Goal: Transaction & Acquisition: Book appointment/travel/reservation

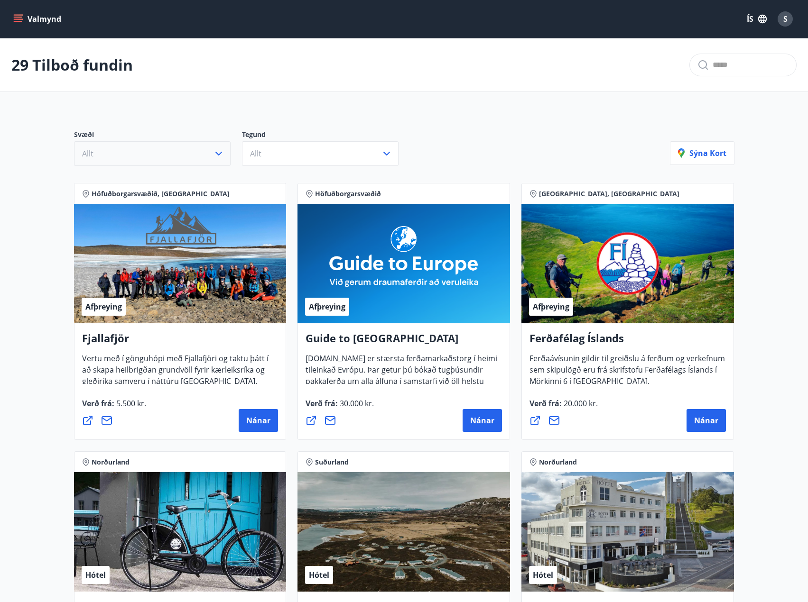
click at [202, 150] on button "Allt" at bounding box center [152, 153] width 157 height 25
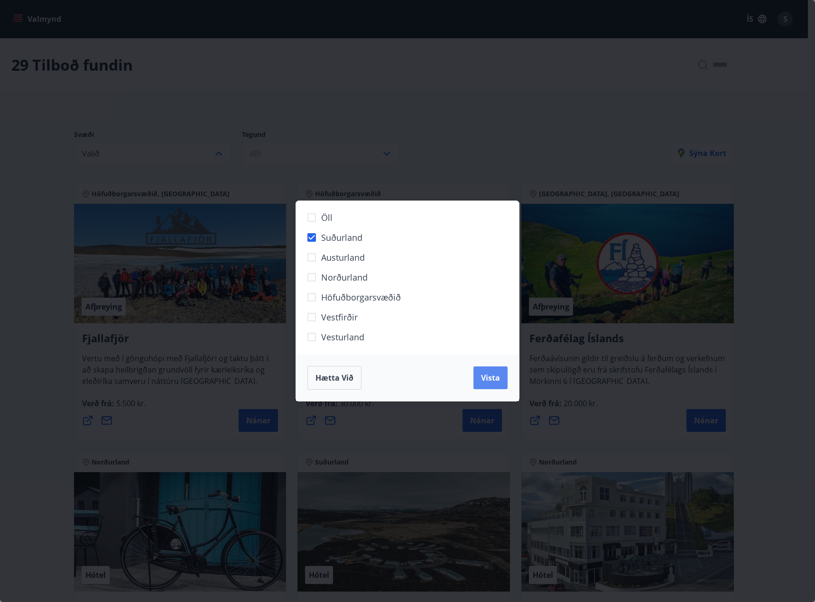
click at [488, 381] on span "Vista" at bounding box center [490, 378] width 19 height 10
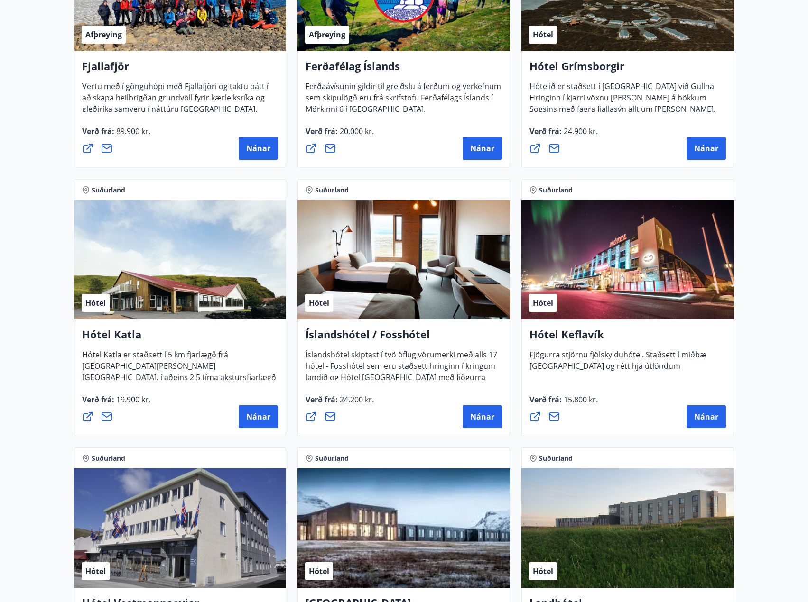
scroll to position [525, 0]
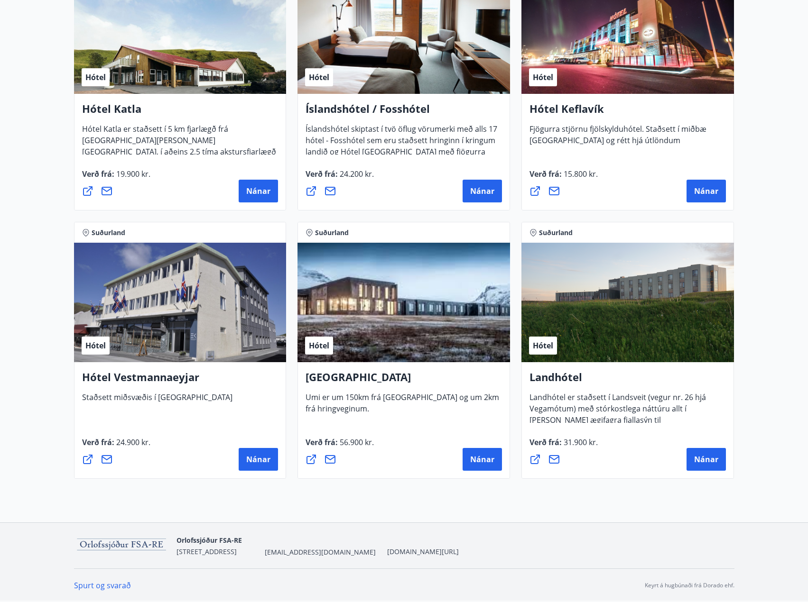
click at [162, 382] on h4 "Hótel Vestmannaeyjar" at bounding box center [180, 381] width 196 height 22
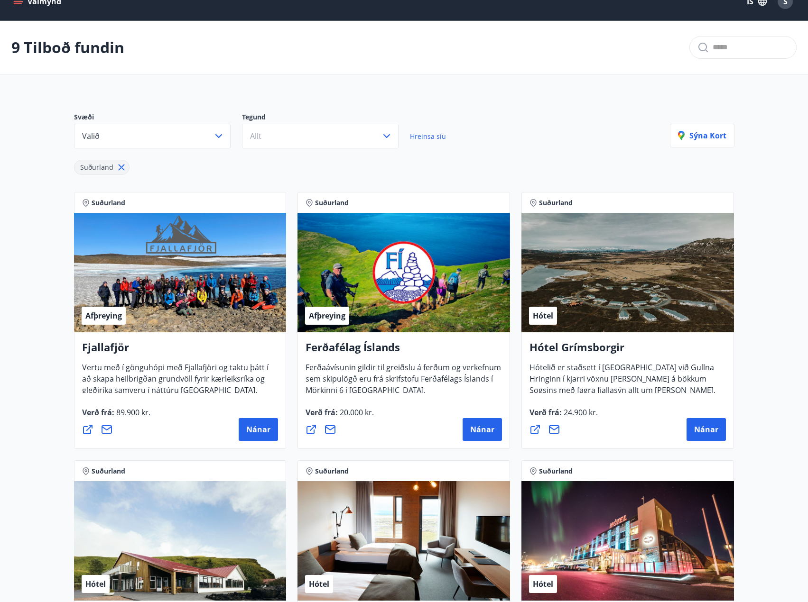
scroll to position [0, 0]
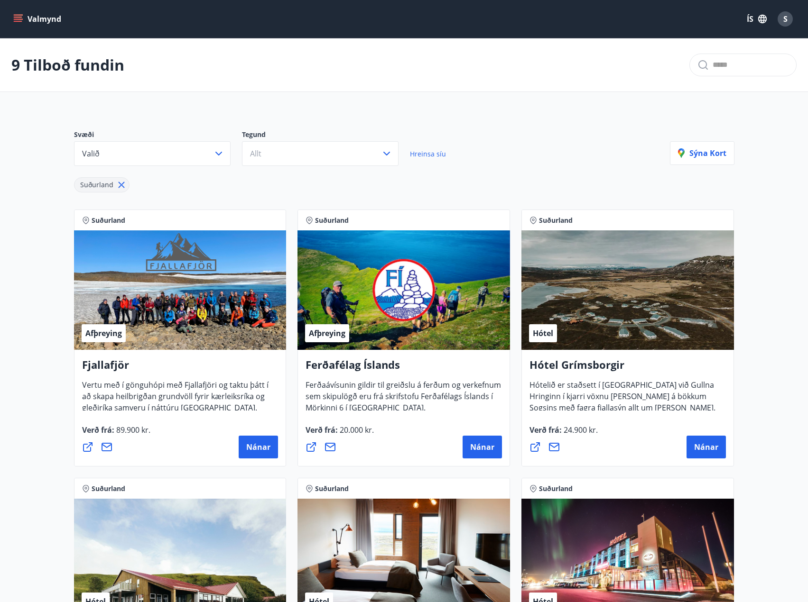
click at [17, 9] on div "Valmynd ÍS S" at bounding box center [403, 19] width 785 height 23
click at [17, 18] on icon "menu" at bounding box center [18, 17] width 9 height 1
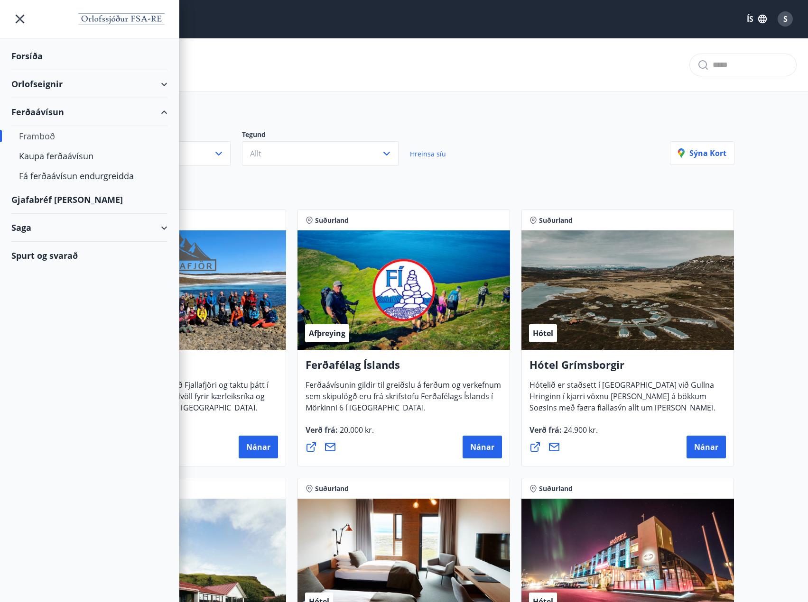
click at [30, 88] on div "Orlofseignir" at bounding box center [89, 84] width 156 height 28
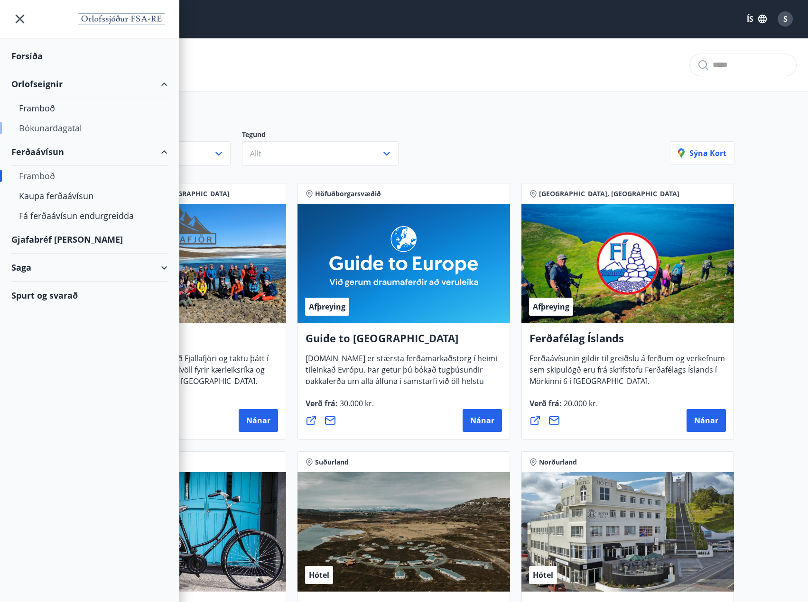
click at [40, 127] on div "Bókunardagatal" at bounding box center [89, 128] width 141 height 20
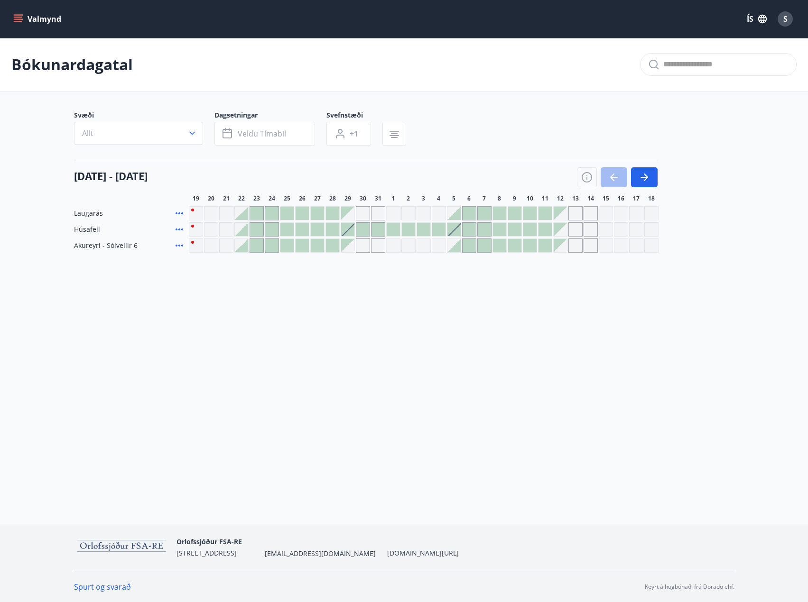
click at [246, 118] on span "Dagsetningar" at bounding box center [270, 116] width 112 height 11
click at [239, 137] on span "Veldu tímabil" at bounding box center [262, 134] width 48 height 10
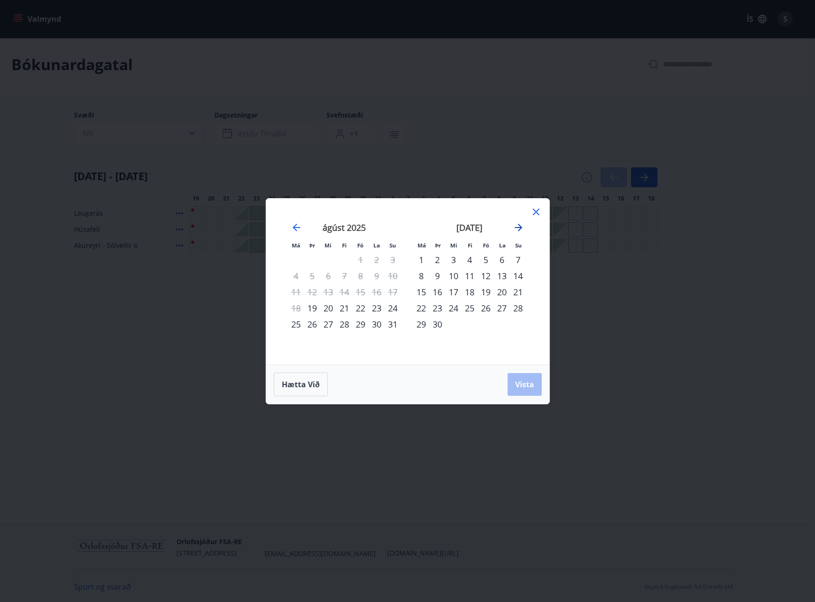
click at [523, 231] on icon "Move forward to switch to the next month." at bounding box center [518, 227] width 11 height 11
click at [514, 230] on icon "Move forward to switch to the next month." at bounding box center [518, 227] width 11 height 11
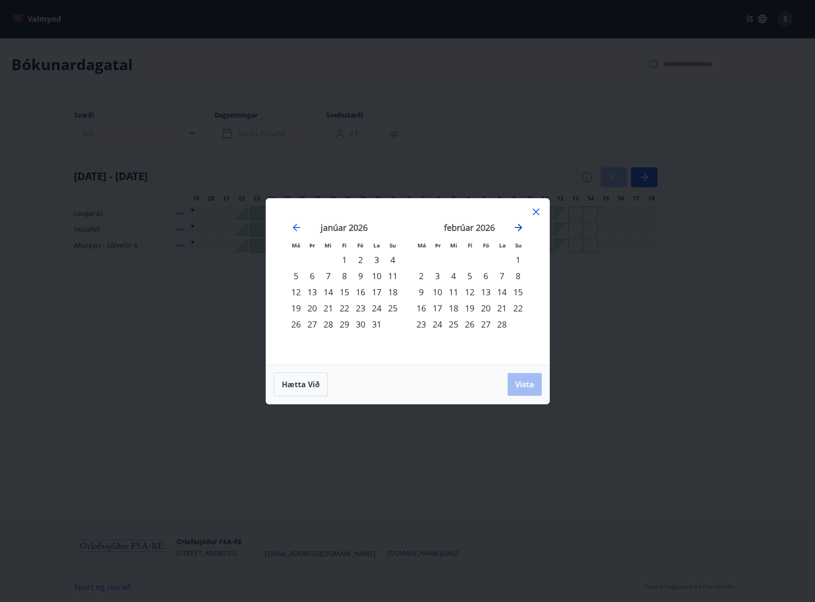
click at [516, 227] on icon "Move forward to switch to the next month." at bounding box center [519, 228] width 8 height 8
click at [361, 307] on div "20" at bounding box center [360, 308] width 16 height 16
click at [337, 312] on div "19" at bounding box center [344, 308] width 16 height 16
click at [356, 312] on div "20" at bounding box center [360, 308] width 16 height 16
click at [370, 307] on div "21" at bounding box center [377, 308] width 16 height 16
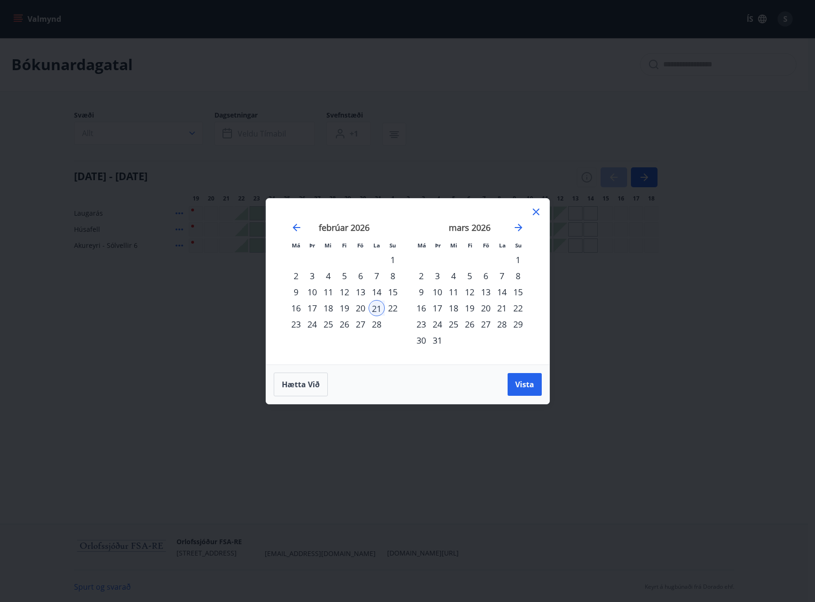
click at [342, 308] on div "19" at bounding box center [344, 308] width 16 height 16
click at [355, 308] on div "20" at bounding box center [360, 308] width 16 height 16
click at [367, 309] on div "20" at bounding box center [360, 308] width 16 height 16
click at [351, 307] on div "19" at bounding box center [344, 308] width 16 height 16
click at [357, 306] on div "20" at bounding box center [360, 308] width 16 height 16
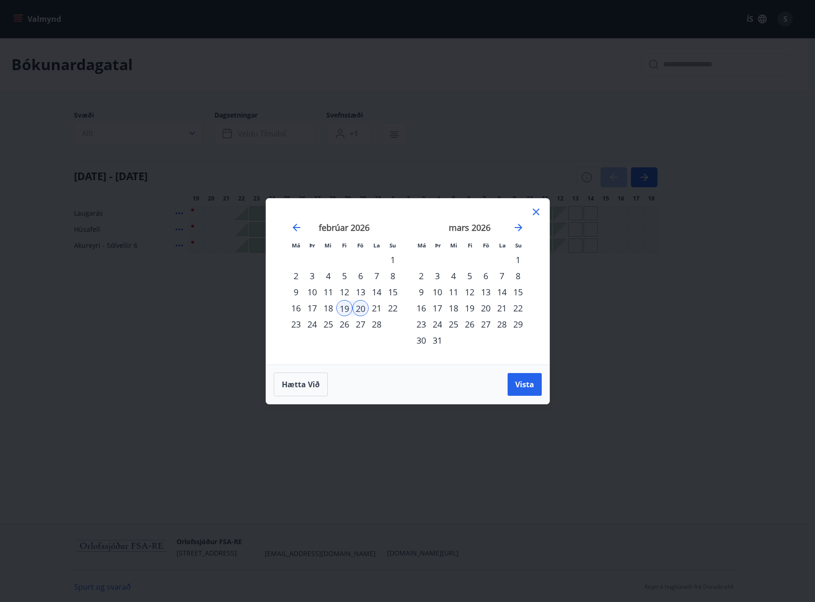
click at [376, 305] on div "21" at bounding box center [377, 308] width 16 height 16
click at [349, 306] on div "19" at bounding box center [344, 308] width 16 height 16
drag, startPoint x: 396, startPoint y: 309, endPoint x: 400, endPoint y: 313, distance: 5.7
click at [397, 310] on div "22" at bounding box center [393, 308] width 16 height 16
click at [540, 387] on button "Vista" at bounding box center [525, 384] width 34 height 23
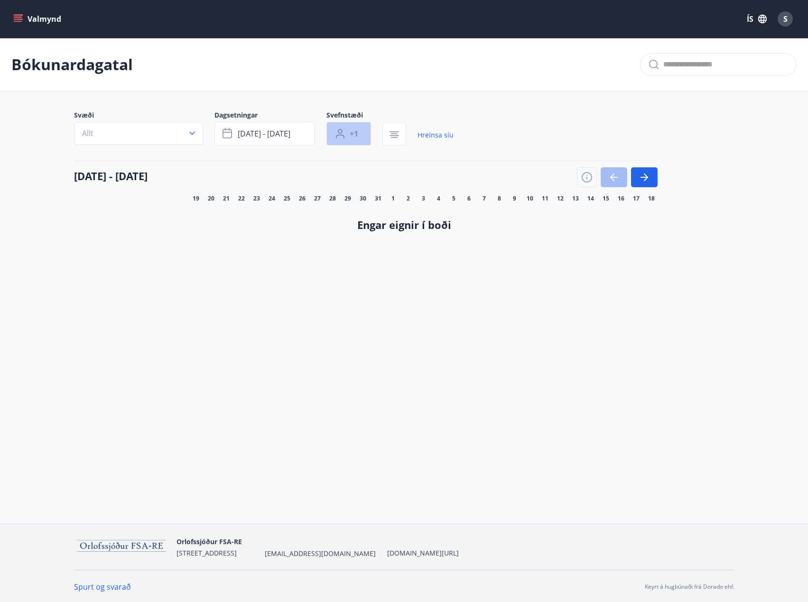
click at [347, 133] on button "+1" at bounding box center [348, 134] width 45 height 24
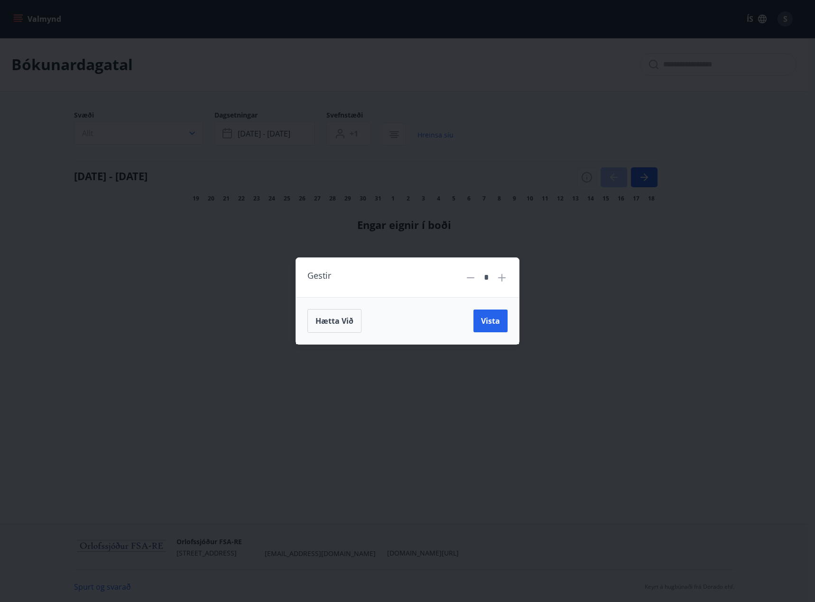
click at [455, 175] on div "Gestir * Hætta við Vista" at bounding box center [407, 301] width 815 height 602
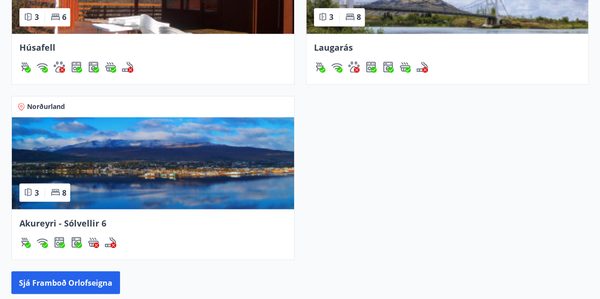
scroll to position [806, 0]
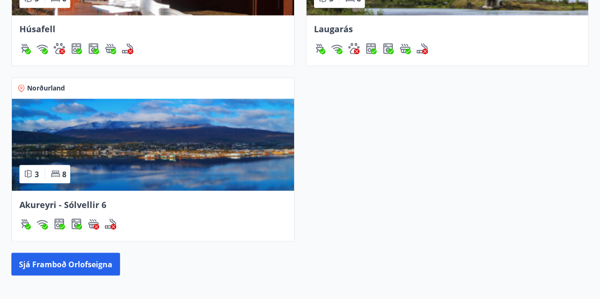
click at [94, 200] on span "Akureyri - Sólvellir 6" at bounding box center [62, 204] width 87 height 11
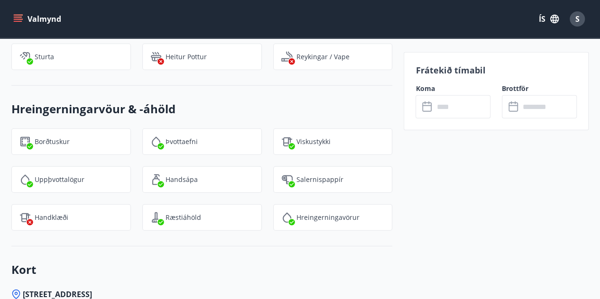
scroll to position [1263, 0]
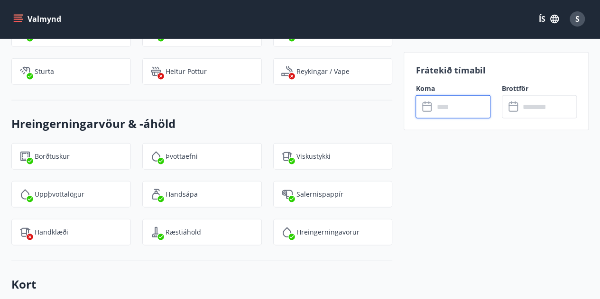
click at [448, 106] on input "text" at bounding box center [462, 106] width 57 height 23
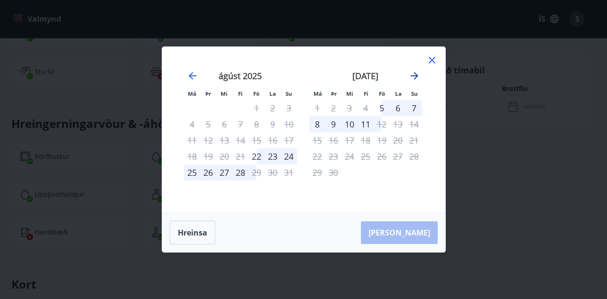
click at [416, 74] on icon "Move forward to switch to the next month." at bounding box center [415, 76] width 8 height 8
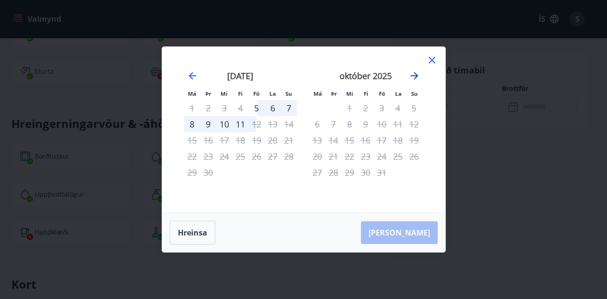
click at [416, 74] on icon "Move forward to switch to the next month." at bounding box center [415, 76] width 8 height 8
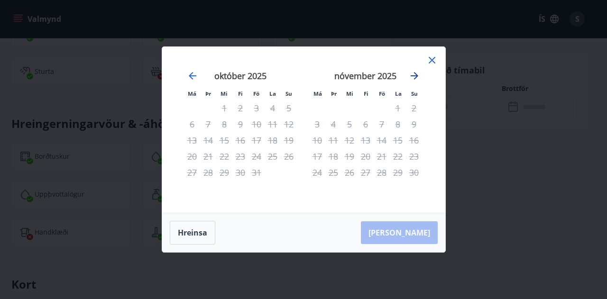
click at [416, 74] on icon "Move forward to switch to the next month." at bounding box center [415, 76] width 8 height 8
click at [416, 75] on icon "Move forward to switch to the next month." at bounding box center [415, 76] width 8 height 8
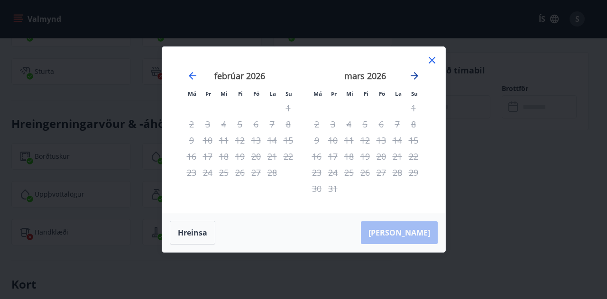
click at [416, 75] on icon "Move forward to switch to the next month." at bounding box center [415, 76] width 8 height 8
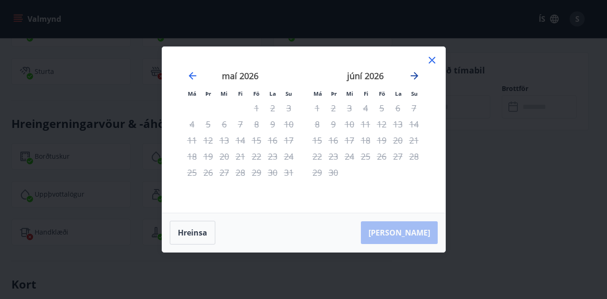
click at [416, 75] on icon "Move forward to switch to the next month." at bounding box center [415, 76] width 8 height 8
click at [433, 61] on icon at bounding box center [432, 60] width 7 height 7
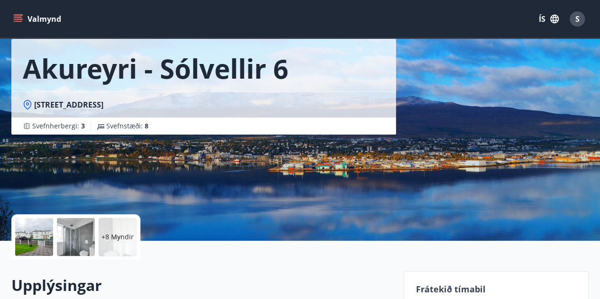
scroll to position [0, 0]
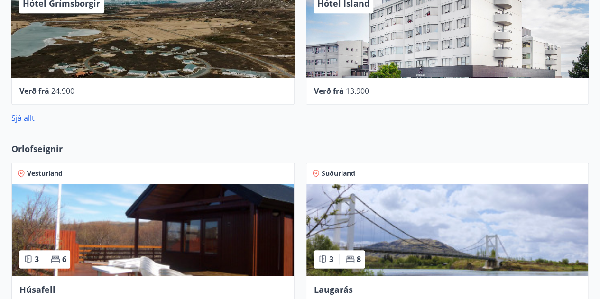
scroll to position [481, 0]
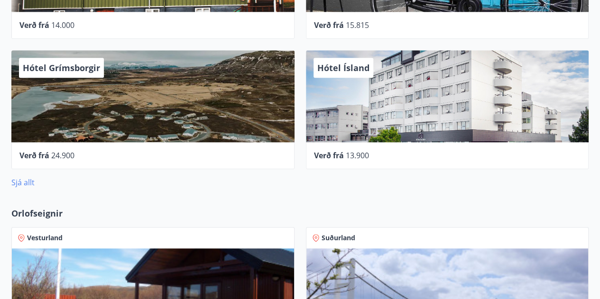
click at [25, 180] on link "Sjá allt" at bounding box center [22, 182] width 23 height 10
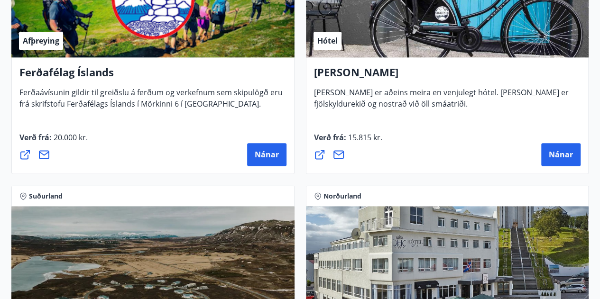
scroll to position [427, 0]
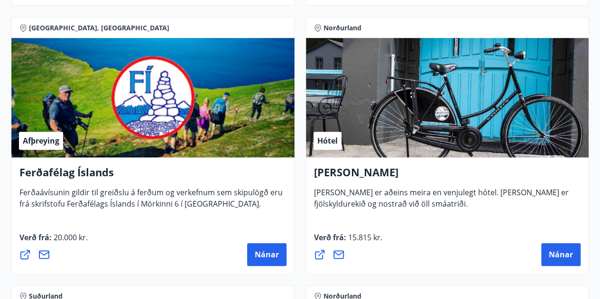
click at [360, 171] on h4 "[PERSON_NAME]" at bounding box center [447, 176] width 267 height 22
click at [319, 254] on icon at bounding box center [319, 254] width 9 height 9
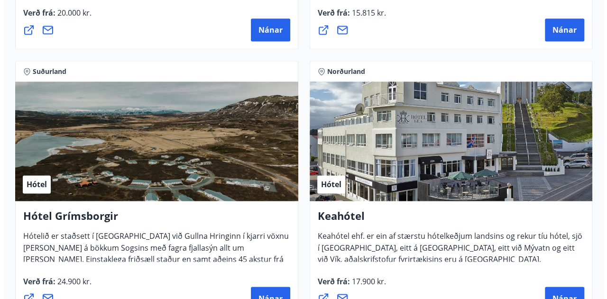
scroll to position [664, 0]
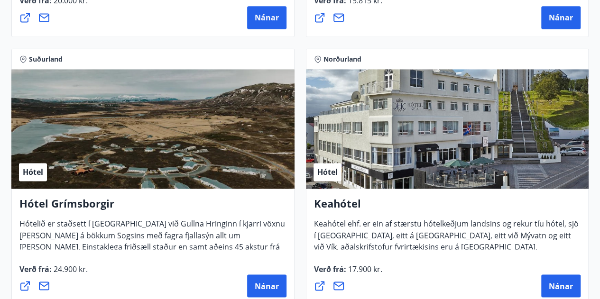
click at [318, 287] on icon at bounding box center [319, 285] width 11 height 11
click at [561, 285] on span "Nánar" at bounding box center [561, 286] width 24 height 10
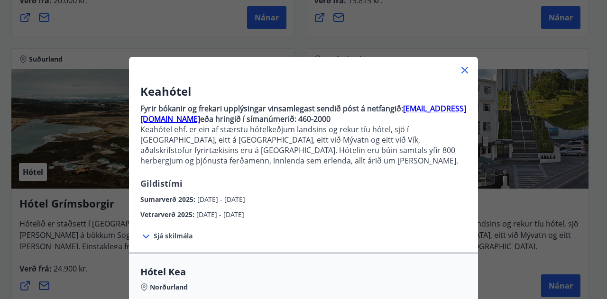
click at [148, 228] on div "Sjá skilmála Samningsverð eru háð bókunarstöðu og áskilja Keahótel sér rétt til…" at bounding box center [303, 236] width 349 height 32
click at [154, 232] on span "Sjá skilmála" at bounding box center [173, 235] width 39 height 9
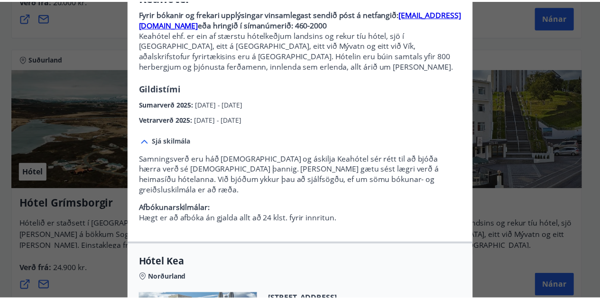
scroll to position [47, 0]
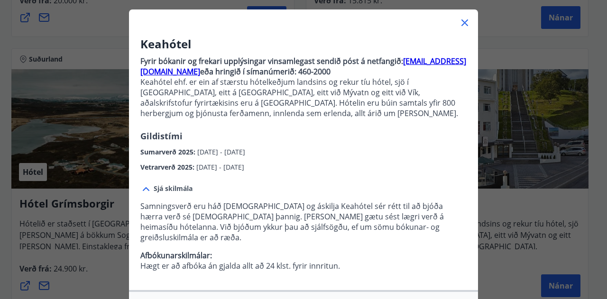
click at [198, 166] on span "01.10.2025 - 21.12.2025" at bounding box center [220, 167] width 48 height 9
click at [31, 208] on div "Keahótel Fyrir bókanir og frekari upplýsingar vinsamlegast sendið póst á netfan…" at bounding box center [303, 102] width 607 height 299
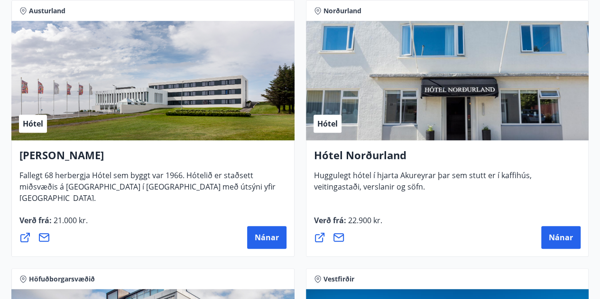
scroll to position [2087, 0]
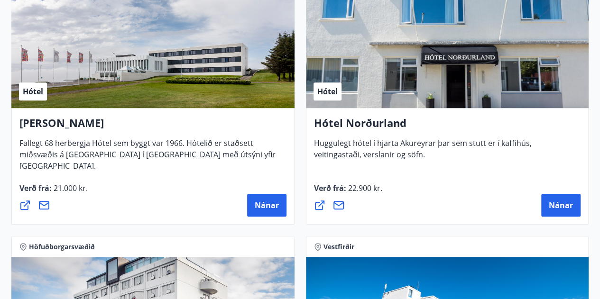
click at [65, 126] on h4 "[PERSON_NAME]" at bounding box center [152, 127] width 267 height 22
click at [22, 205] on icon at bounding box center [24, 205] width 11 height 11
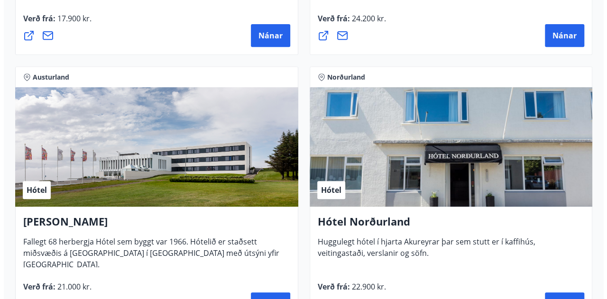
scroll to position [2040, 0]
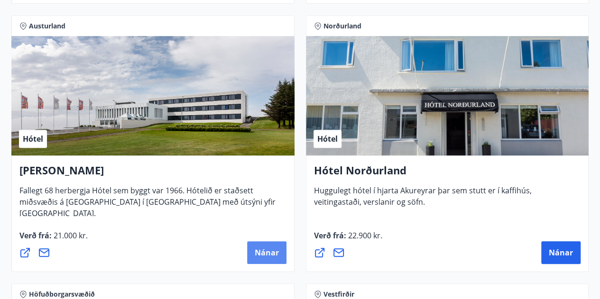
click at [260, 249] on span "Nánar" at bounding box center [267, 253] width 24 height 10
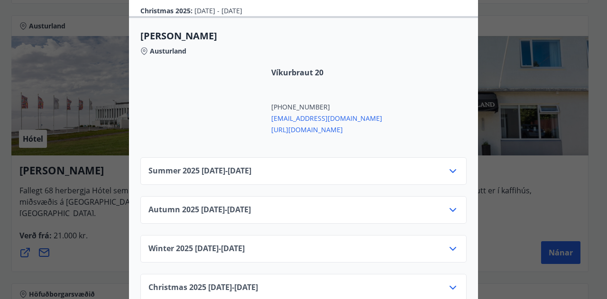
scroll to position [379, 0]
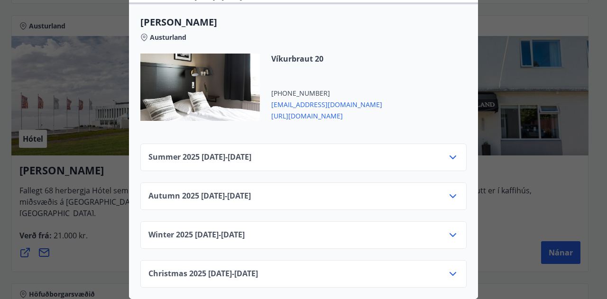
click at [326, 154] on div "Summer 2025 01.06.25 - 30.09.25" at bounding box center [303, 161] width 310 height 19
click at [460, 148] on div "Summer 2025 01.06.25 - 30.09.25" at bounding box center [303, 158] width 326 height 28
click at [451, 152] on icon at bounding box center [452, 157] width 11 height 11
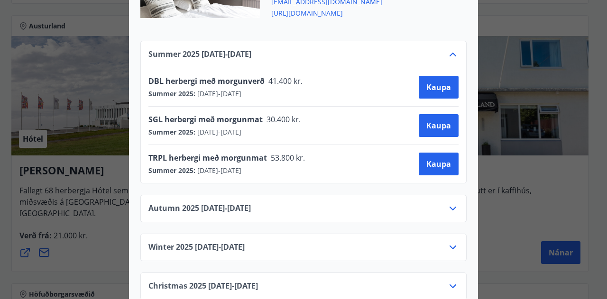
scroll to position [494, 0]
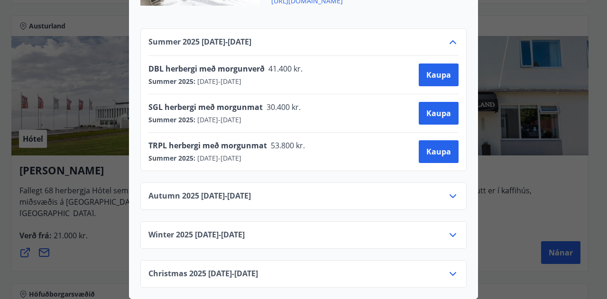
click at [453, 268] on icon at bounding box center [452, 273] width 11 height 11
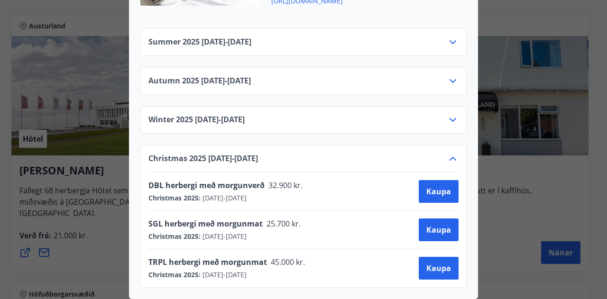
click at [87, 225] on div "Hótel Höfn Systurnar Svava og Ólöf Sverrisdætur og eiginmenn þeirra, Árni Stefá…" at bounding box center [303, 149] width 607 height 299
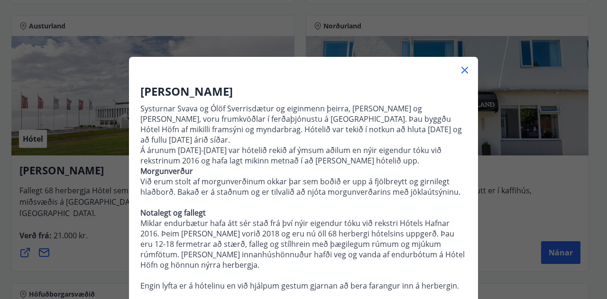
click at [103, 227] on div "Hótel Höfn Systurnar Svava og Ólöf Sverrisdætur og eiginmenn þeirra, Árni Stefá…" at bounding box center [303, 149] width 607 height 299
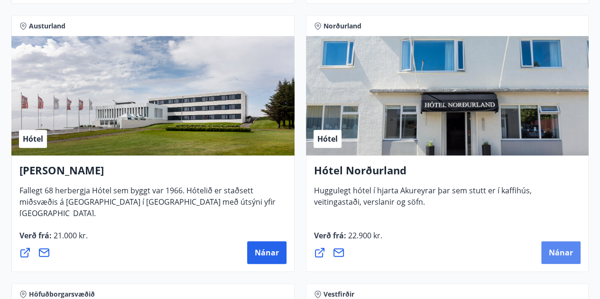
click at [568, 252] on span "Nánar" at bounding box center [561, 253] width 24 height 10
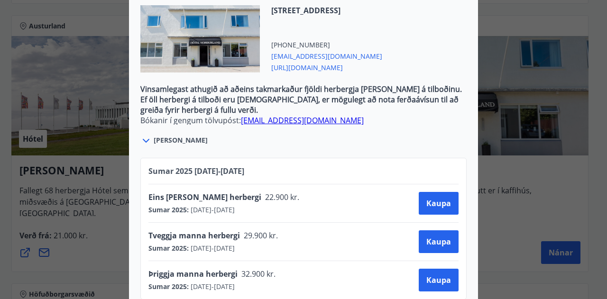
scroll to position [353, 0]
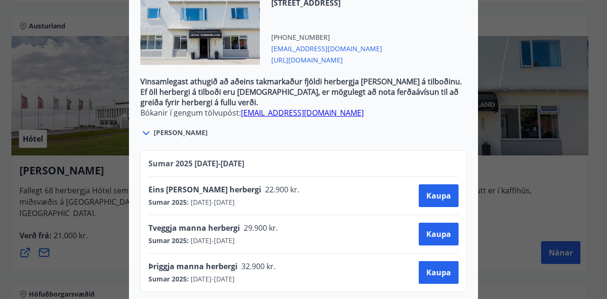
click at [51, 167] on div "Hótel Norðurland Bókanir í gengum tölvupóst: booking@hotel-nordurland.is Taka s…" at bounding box center [303, 149] width 607 height 299
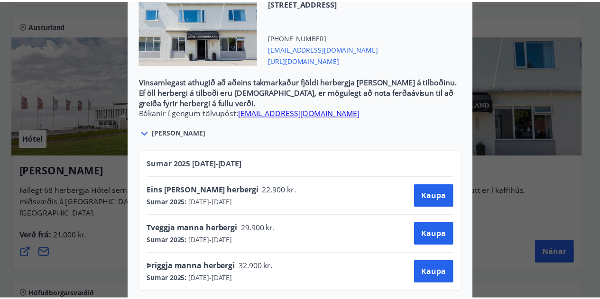
scroll to position [0, 0]
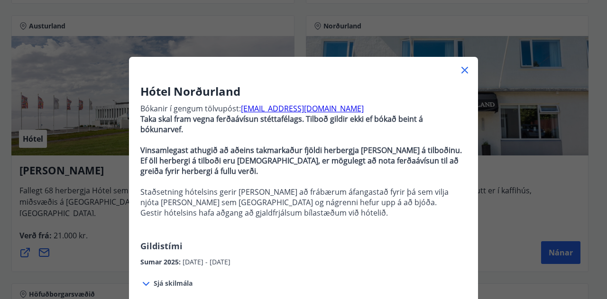
click at [53, 171] on div "Hótel Norðurland Bókanir í gengum tölvupóst: booking@hotel-nordurland.is Taka s…" at bounding box center [303, 149] width 607 height 299
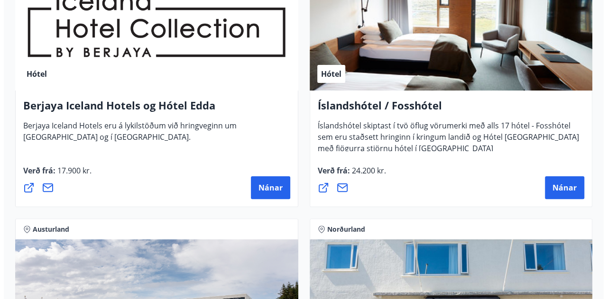
scroll to position [1803, 0]
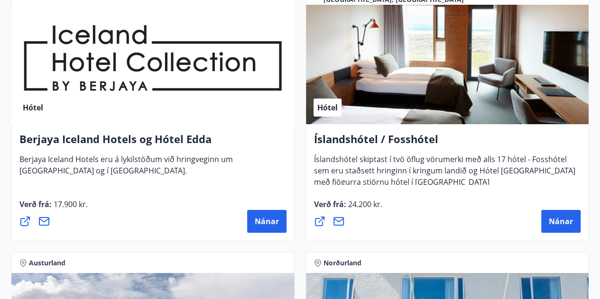
click at [287, 223] on div "Berjaya Iceland Hotels og Hótel Edda Berjaya Iceland Hotels eru á lykilstöðum v…" at bounding box center [152, 182] width 283 height 117
click at [272, 222] on span "Nánar" at bounding box center [267, 221] width 24 height 10
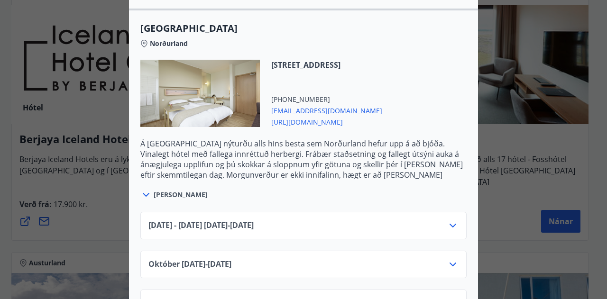
scroll to position [617, 0]
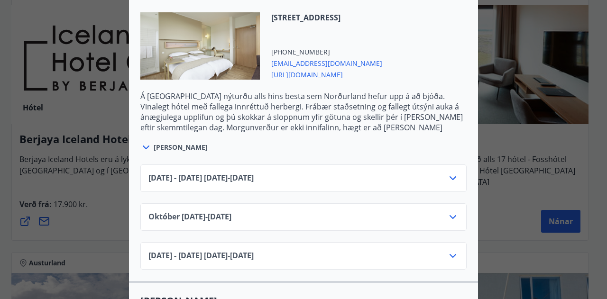
click at [254, 180] on span "Júní 2025 - September 2025 01.06.25 - 30.09.25" at bounding box center [200, 178] width 105 height 11
click at [452, 173] on icon at bounding box center [452, 178] width 11 height 11
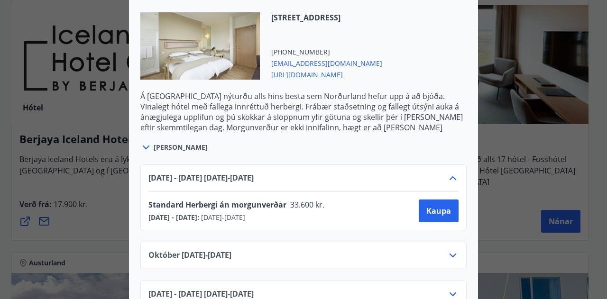
scroll to position [664, 0]
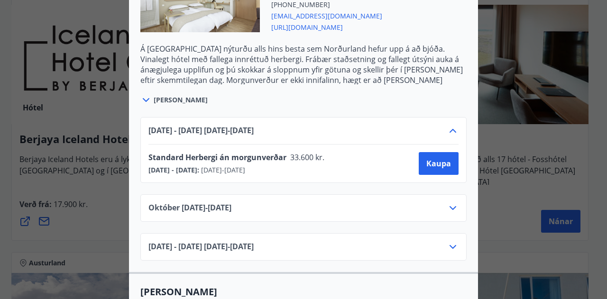
click at [451, 214] on div "Október 01.10.25 - 31.10.25" at bounding box center [303, 212] width 310 height 19
click at [449, 205] on icon at bounding box center [452, 208] width 11 height 11
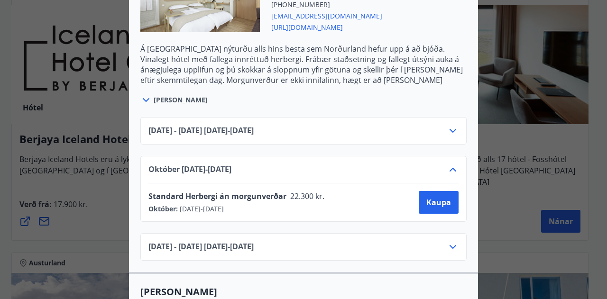
click at [447, 242] on icon at bounding box center [452, 246] width 11 height 11
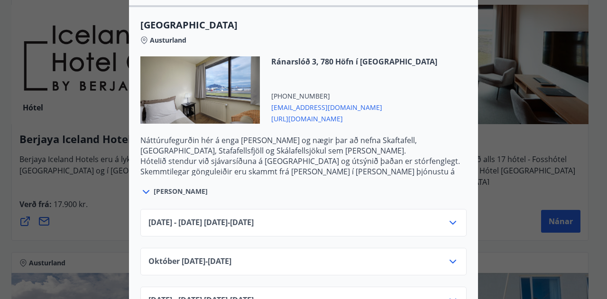
scroll to position [1565, 0]
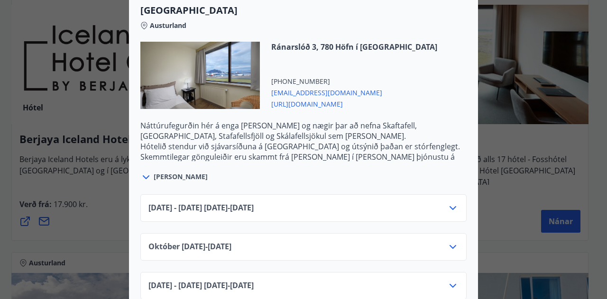
click at [450, 206] on icon at bounding box center [452, 208] width 11 height 11
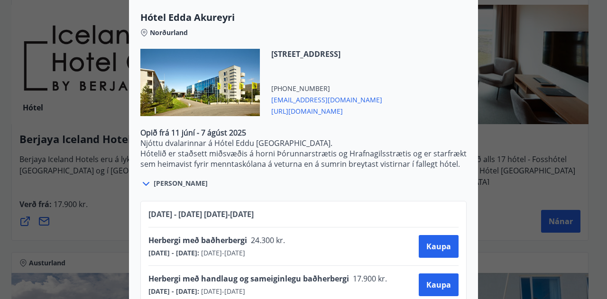
scroll to position [2215, 0]
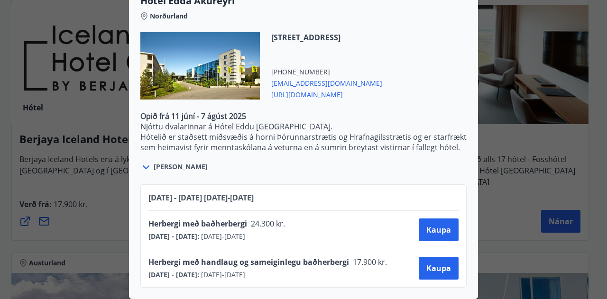
click at [115, 167] on div "Berjaya Iceland Hotels og Hótel Edda Berjaya Iceland Hotels og Hótel Edda eru h…" at bounding box center [303, 149] width 607 height 299
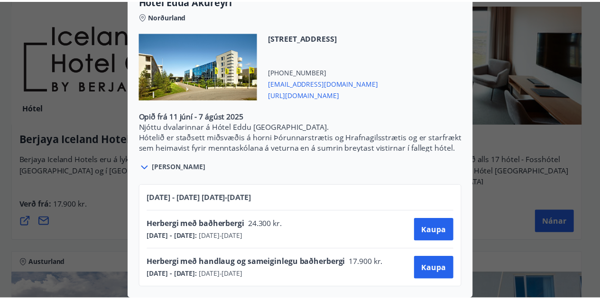
scroll to position [0, 0]
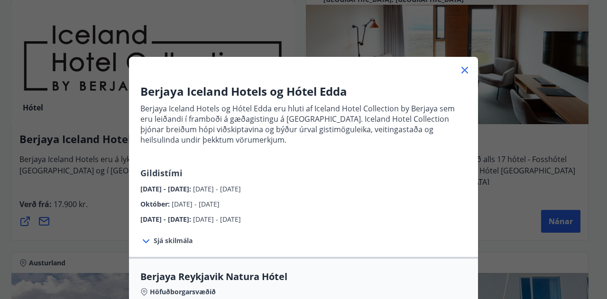
click at [59, 153] on div "Berjaya Iceland Hotels og Hótel Edda Berjaya Iceland Hotels og Hótel Edda eru h…" at bounding box center [303, 149] width 607 height 299
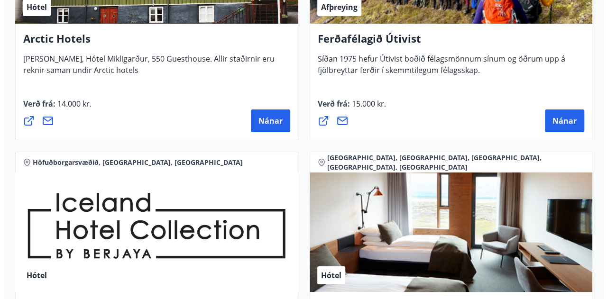
scroll to position [1803, 0]
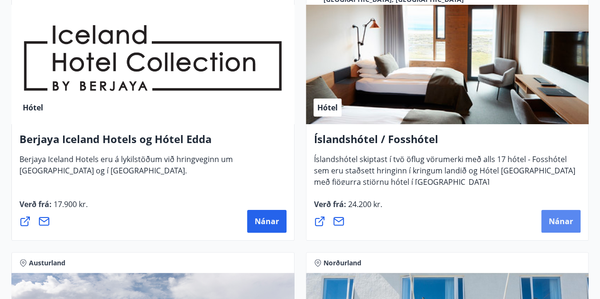
click at [545, 221] on button "Nánar" at bounding box center [560, 221] width 39 height 23
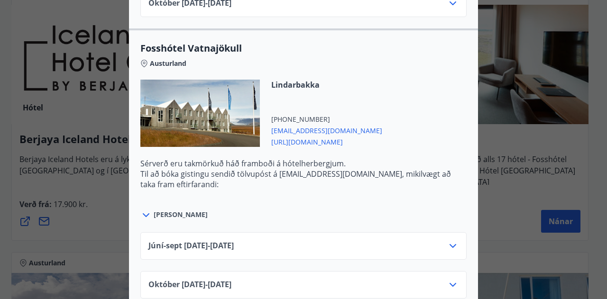
scroll to position [2467, 0]
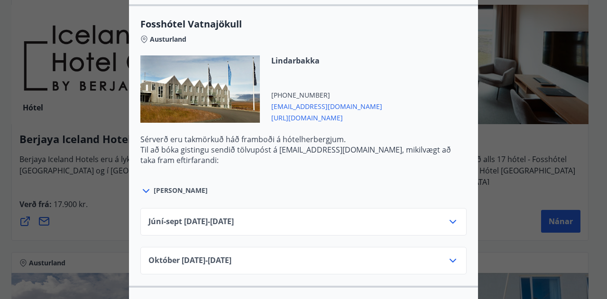
click at [222, 255] on span "Október 01.10.25 - 31.10.25" at bounding box center [189, 260] width 83 height 11
click at [447, 247] on div "Október 01.10.25 - 31.10.25" at bounding box center [303, 261] width 326 height 28
click at [449, 255] on icon at bounding box center [452, 260] width 11 height 11
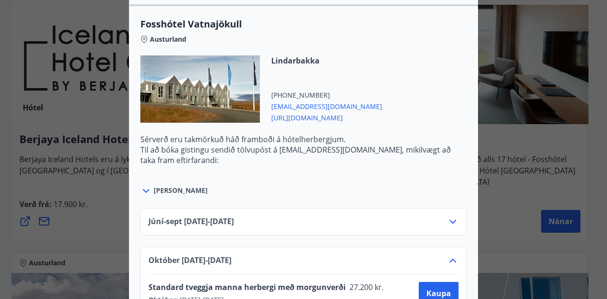
scroll to position [2561, 0]
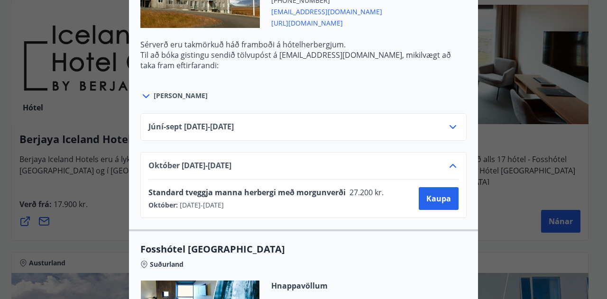
click at [447, 121] on icon at bounding box center [452, 126] width 11 height 11
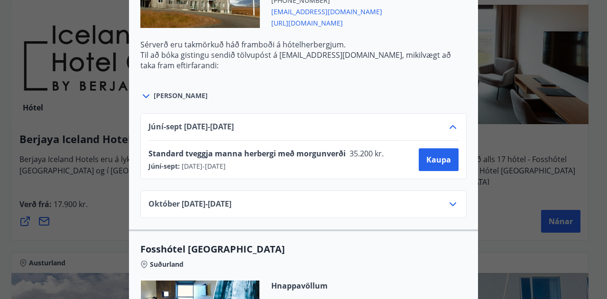
click at [447, 121] on icon at bounding box center [452, 126] width 11 height 11
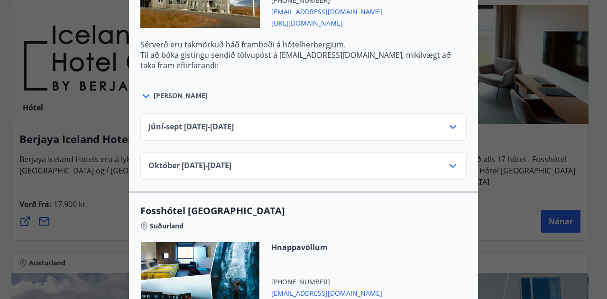
click at [449, 160] on icon at bounding box center [452, 165] width 11 height 11
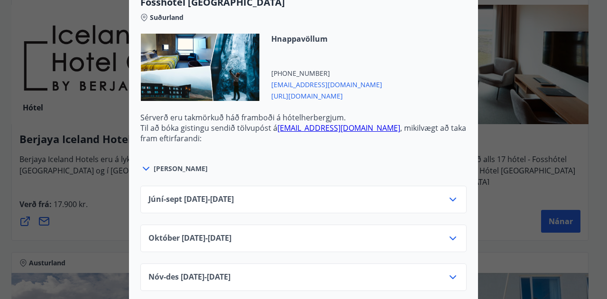
scroll to position [2846, 0]
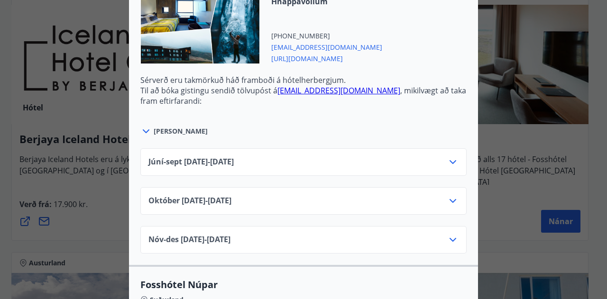
click at [451, 234] on icon at bounding box center [452, 239] width 11 height 11
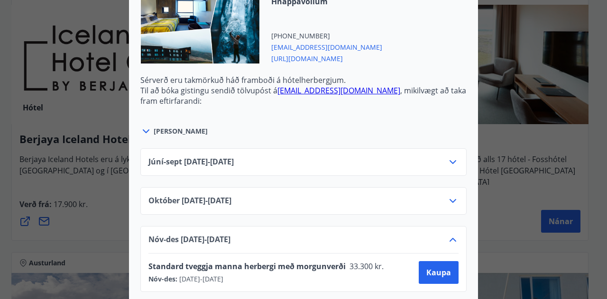
click at [452, 195] on icon at bounding box center [452, 200] width 11 height 11
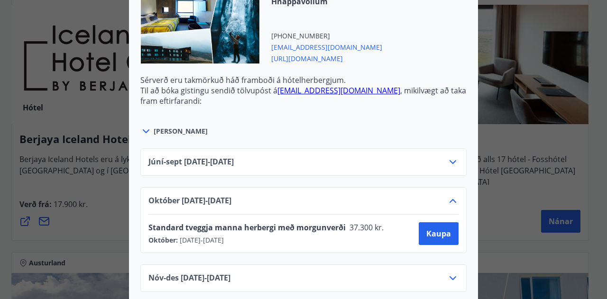
click at [449, 157] on icon at bounding box center [452, 162] width 11 height 11
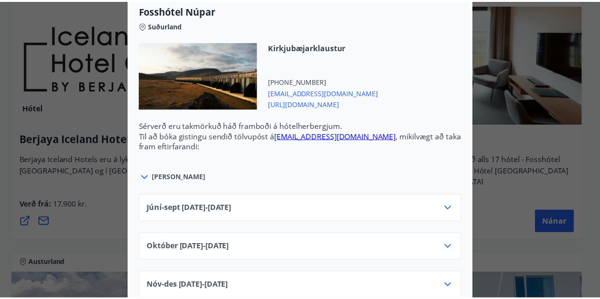
scroll to position [0, 0]
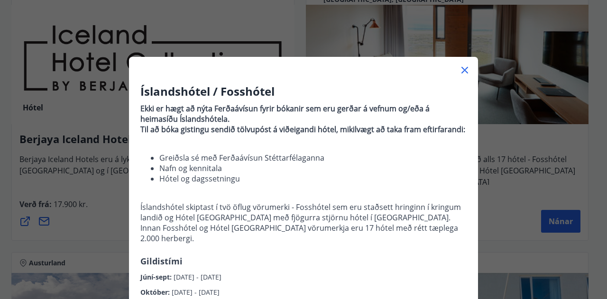
click at [113, 78] on div "Íslandshótel / Fosshótel Ekki er hægt að nýta Ferðaávísun fyrir bókanir sem eru…" at bounding box center [303, 149] width 607 height 299
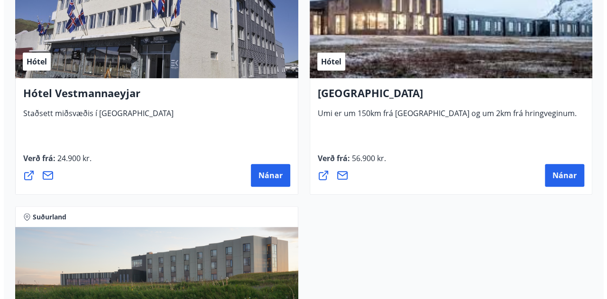
scroll to position [3747, 0]
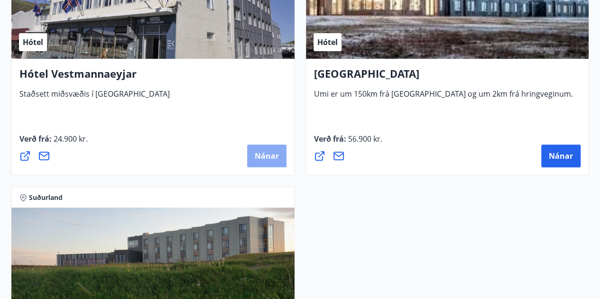
click at [254, 148] on button "Nánar" at bounding box center [266, 156] width 39 height 23
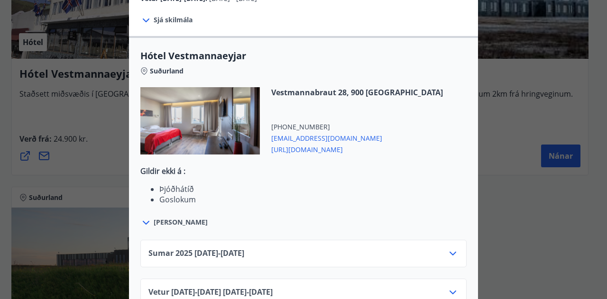
scroll to position [304, 0]
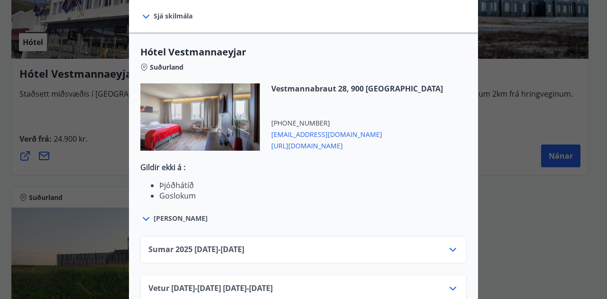
click at [178, 214] on span "Sjá meira" at bounding box center [181, 218] width 54 height 9
click at [154, 214] on span "Sjá meira" at bounding box center [181, 218] width 54 height 9
click at [140, 213] on icon at bounding box center [145, 218] width 11 height 11
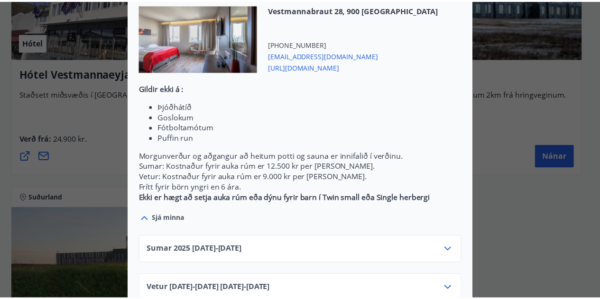
scroll to position [0, 0]
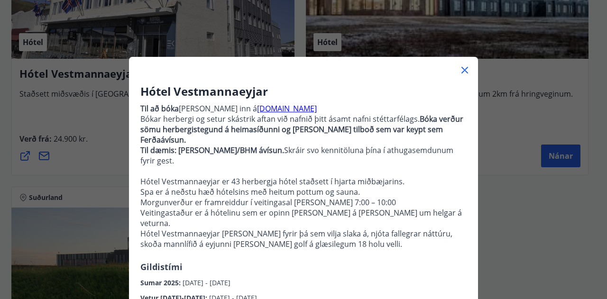
click at [75, 99] on div "Hótel Vestmannaeyjar Til að bóka er farið inn á hotelvestmannaeyjar.is Bókar he…" at bounding box center [303, 149] width 607 height 299
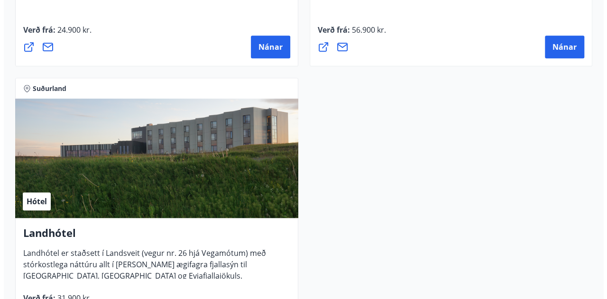
scroll to position [3890, 0]
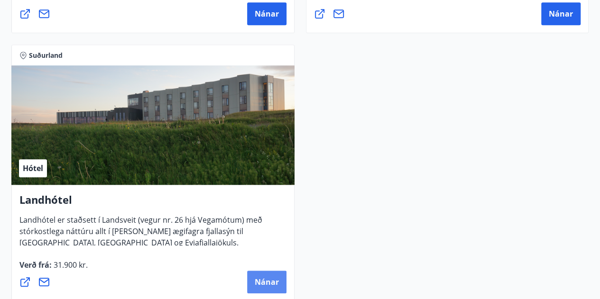
click at [255, 279] on span "Nánar" at bounding box center [267, 282] width 24 height 10
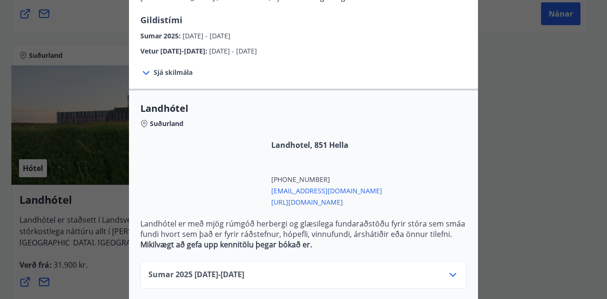
scroll to position [199, 0]
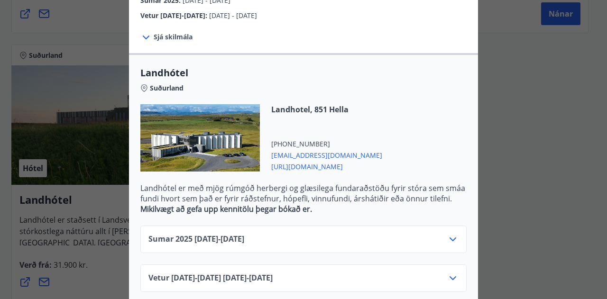
click at [454, 265] on div "Vetur 2025-2026 16.09.25 - 31.05.26" at bounding box center [303, 279] width 326 height 28
click at [452, 277] on icon at bounding box center [453, 279] width 7 height 4
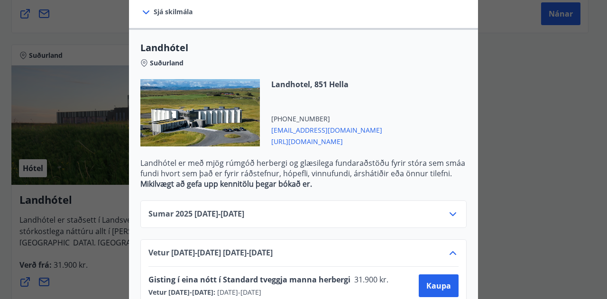
scroll to position [238, 0]
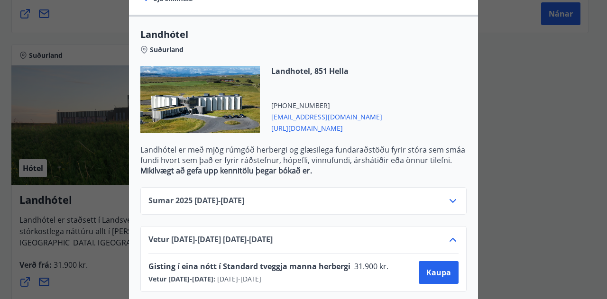
click at [447, 195] on icon at bounding box center [452, 200] width 11 height 11
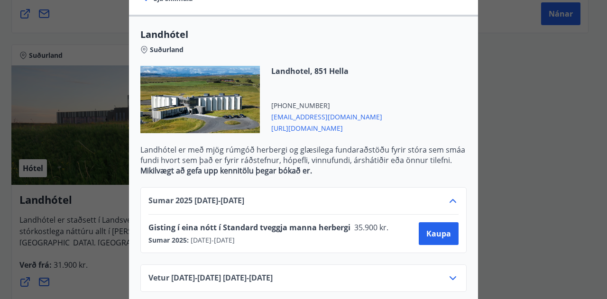
click at [447, 195] on icon at bounding box center [452, 200] width 11 height 11
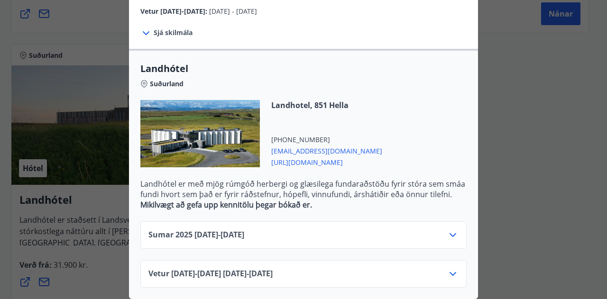
scroll to position [199, 0]
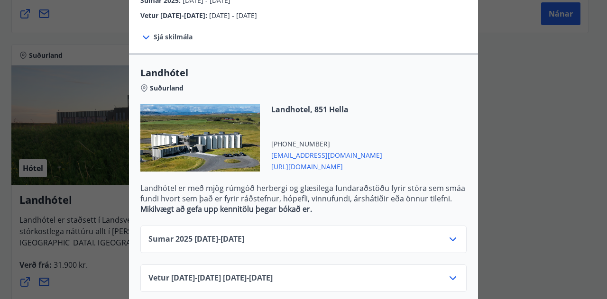
click at [537, 190] on div "Landhótel Sameinaðu lúxus dvöl á notalegu hóteli og upplifðu einstakrar náttúru…" at bounding box center [303, 149] width 607 height 299
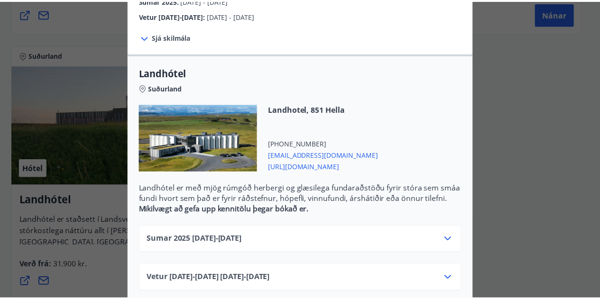
scroll to position [0, 0]
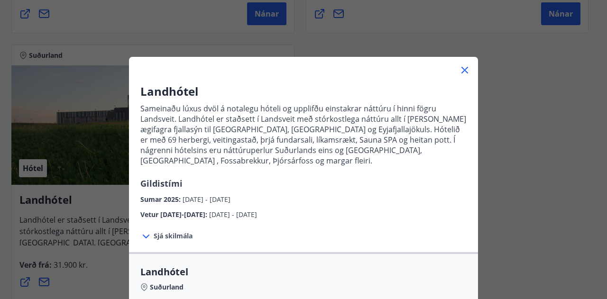
click at [536, 185] on div "Landhótel Sameinaðu lúxus dvöl á notalegu hóteli og upplifðu einstakrar náttúru…" at bounding box center [303, 149] width 607 height 299
